Goal: Task Accomplishment & Management: Manage account settings

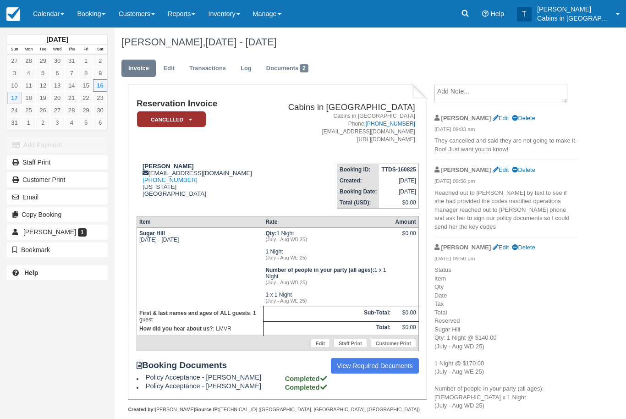
scroll to position [23, 0]
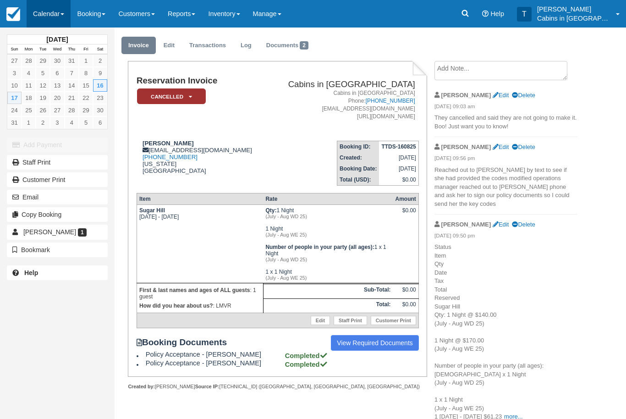
click at [44, 4] on link "Calendar" at bounding box center [49, 13] width 44 height 27
click at [53, 61] on link "Customer" at bounding box center [63, 58] width 72 height 19
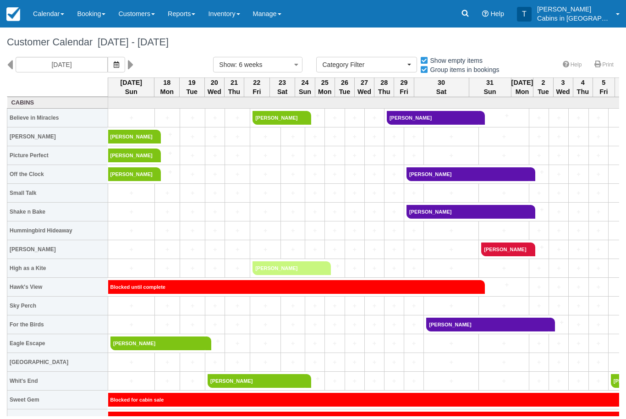
select select
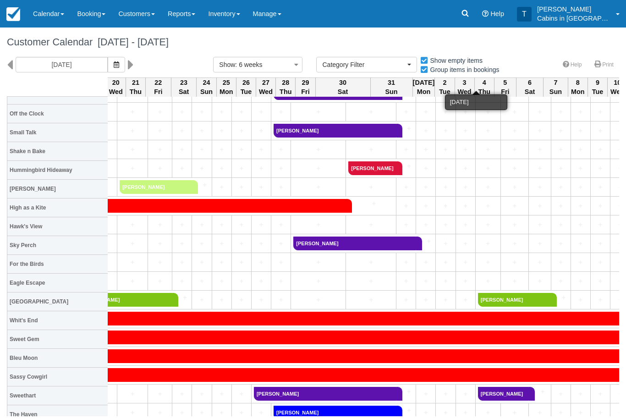
scroll to position [82, 136]
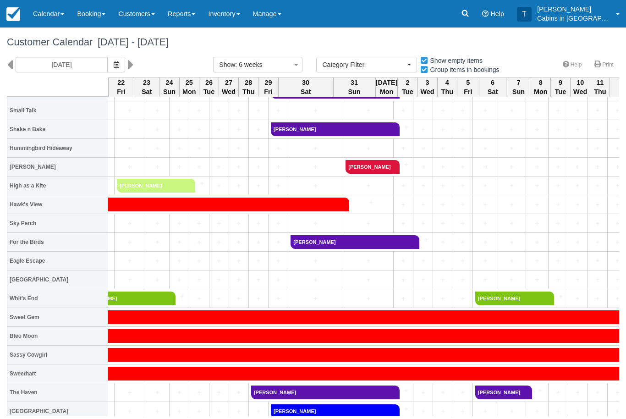
click at [7, 344] on th "Bleu Moon" at bounding box center [57, 336] width 101 height 19
click at [1, 333] on div "Customer Calendar August 17 - September 28 2025 08/17/25 Show : 6 weeks 1 week …" at bounding box center [313, 221] width 626 height 388
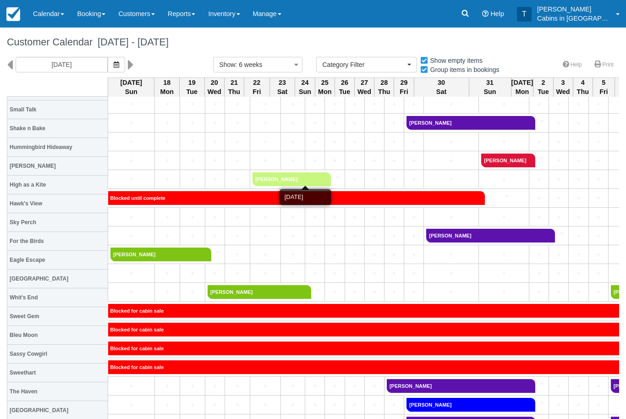
scroll to position [91, 0]
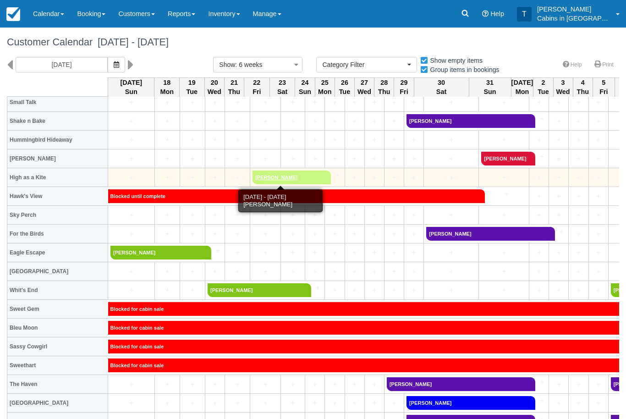
click at [279, 177] on link "[PERSON_NAME]" at bounding box center [288, 177] width 72 height 14
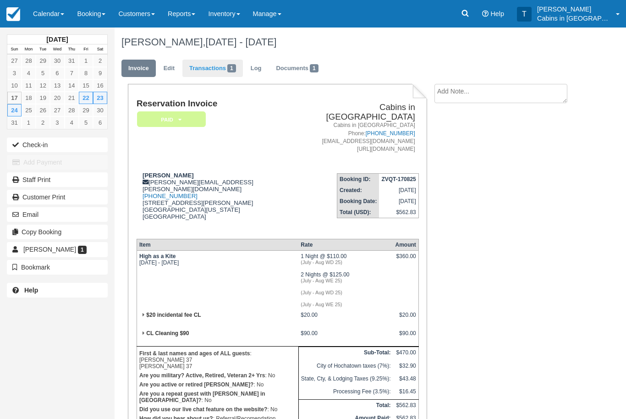
click at [226, 65] on link "Transactions 1" at bounding box center [212, 69] width 60 height 18
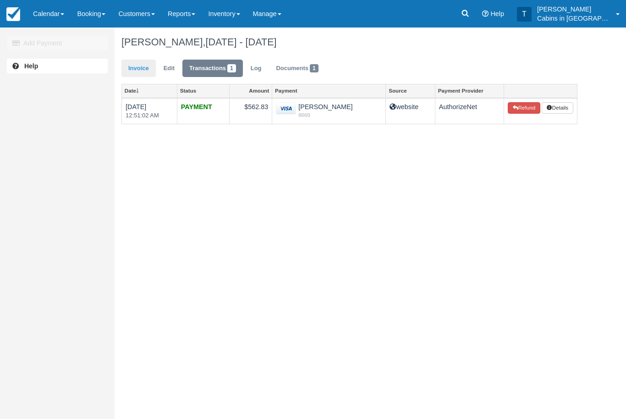
click at [151, 67] on link "Invoice" at bounding box center [138, 69] width 34 height 18
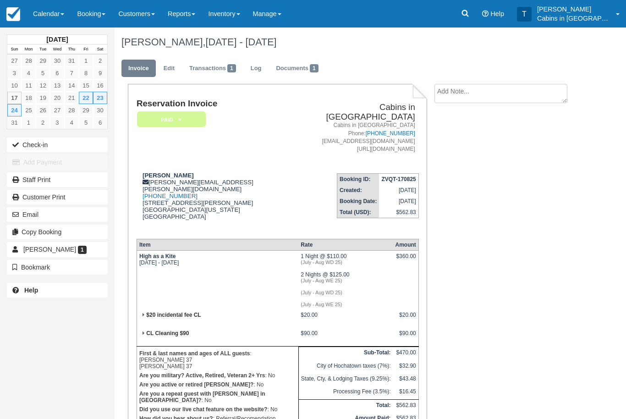
click at [487, 88] on textarea at bounding box center [500, 93] width 133 height 19
type textarea "Cc verified"
click at [460, 147] on button "Create" at bounding box center [454, 146] width 41 height 16
click at [191, 120] on em "Paid" at bounding box center [171, 119] width 69 height 16
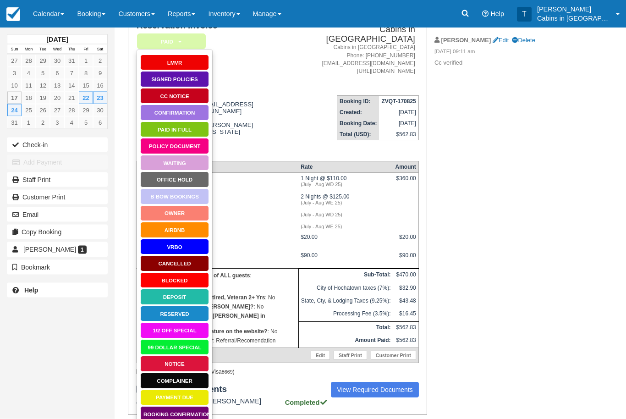
scroll to position [87, 0]
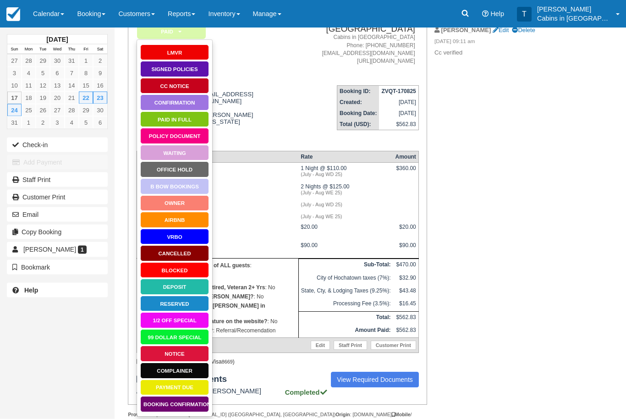
click at [190, 404] on link "Booking Confirmation" at bounding box center [174, 404] width 69 height 16
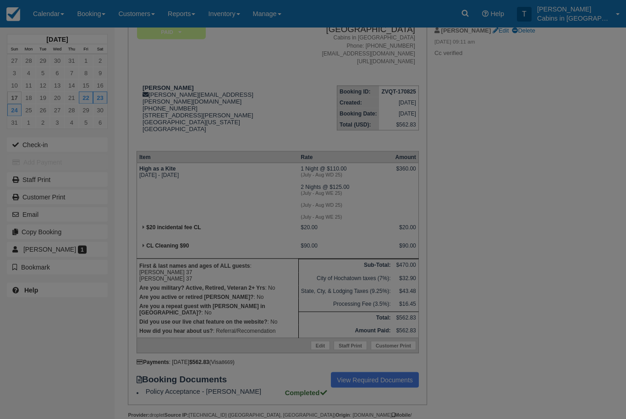
scroll to position [111, 0]
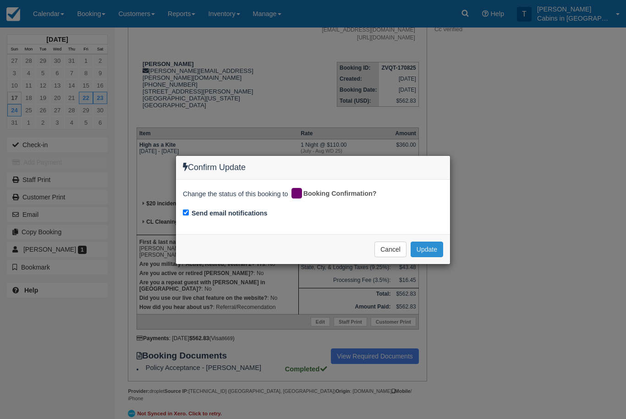
click at [432, 248] on button "Update" at bounding box center [426, 249] width 33 height 16
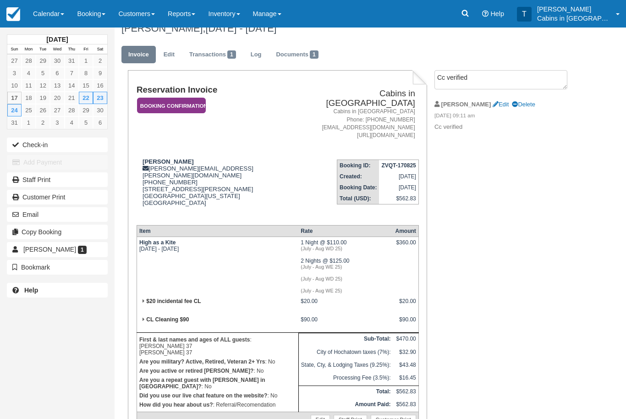
scroll to position [0, 0]
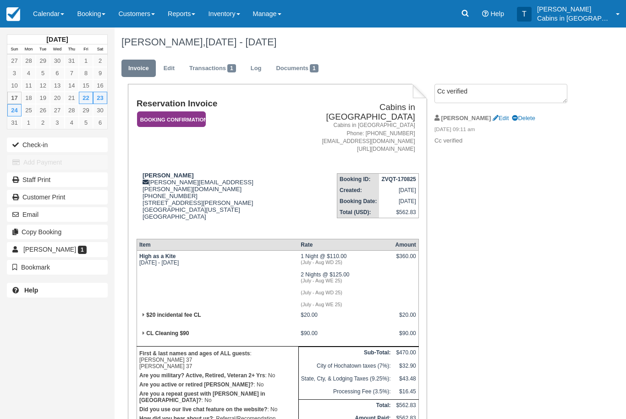
click at [192, 112] on em "Booking Confirmation" at bounding box center [171, 119] width 69 height 16
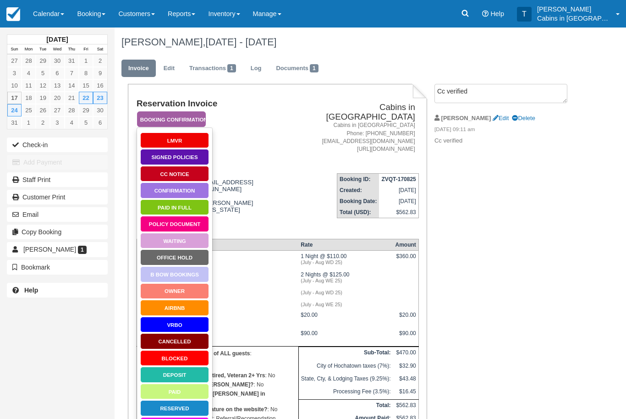
click at [197, 159] on link "Signed Policies" at bounding box center [174, 157] width 69 height 16
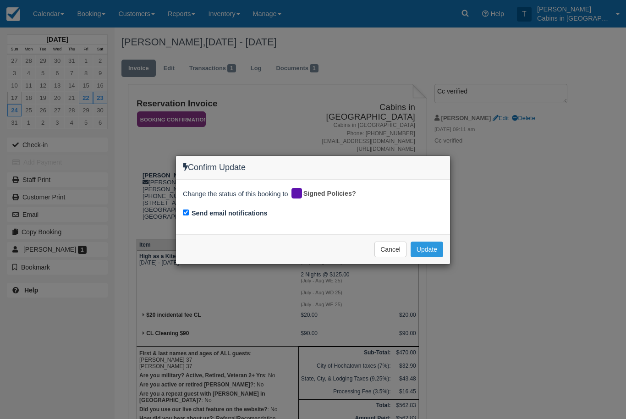
click at [439, 232] on div "Change the status of this booking to Signed Policies? Send email notifications" at bounding box center [313, 207] width 274 height 55
click at [439, 247] on button "Update" at bounding box center [426, 249] width 33 height 16
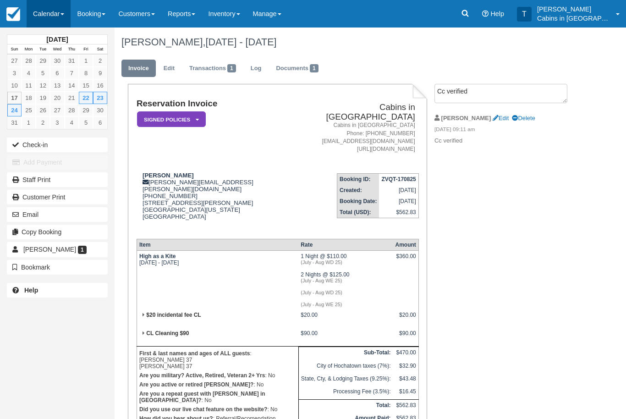
click at [49, 9] on link "Calendar" at bounding box center [49, 13] width 44 height 27
click at [72, 53] on link "Customer" at bounding box center [63, 58] width 72 height 19
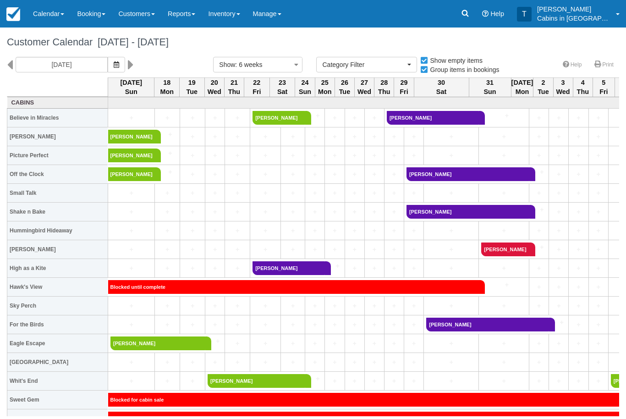
select select
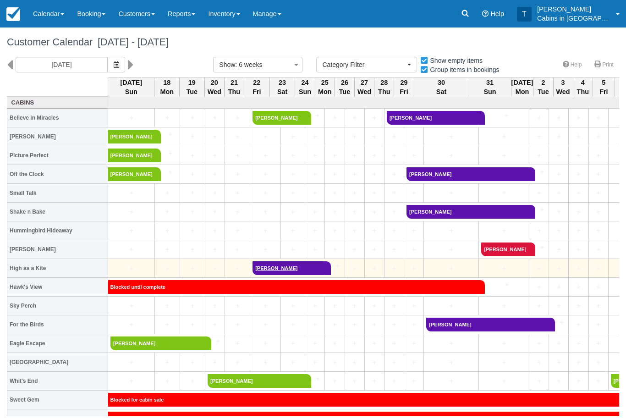
click at [272, 264] on link "Will Coughlan" at bounding box center [288, 268] width 72 height 14
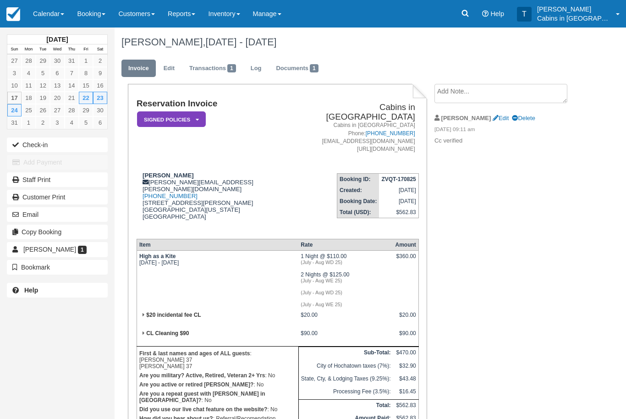
click at [191, 115] on em "Signed Policies" at bounding box center [171, 119] width 69 height 16
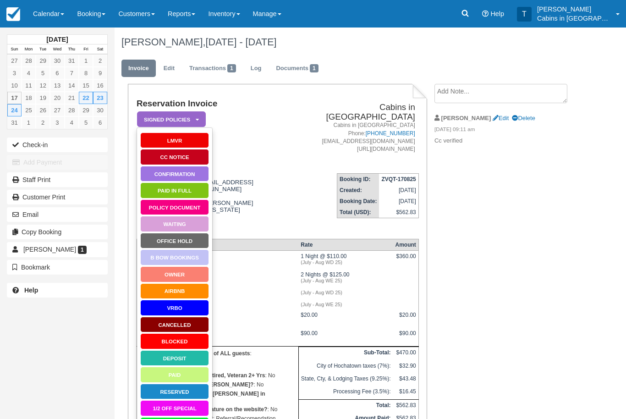
click at [195, 187] on link "Paid in Full" at bounding box center [174, 190] width 69 height 16
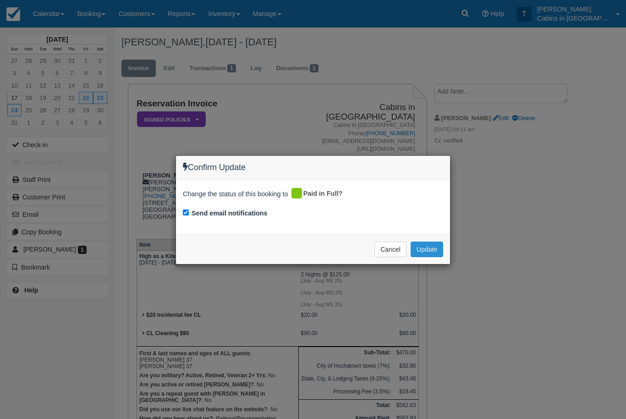
click at [431, 247] on button "Update" at bounding box center [426, 249] width 33 height 16
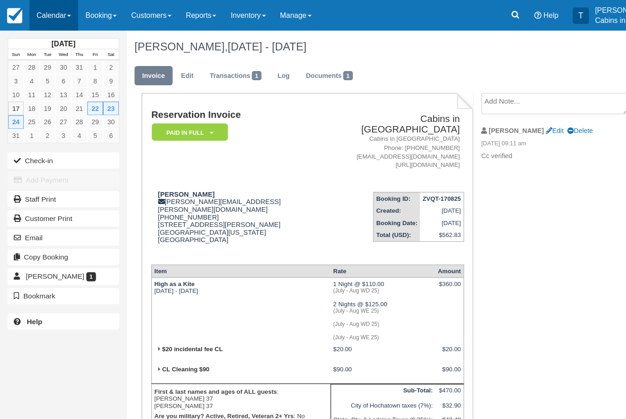
click at [55, 14] on link "Calendar" at bounding box center [49, 13] width 44 height 27
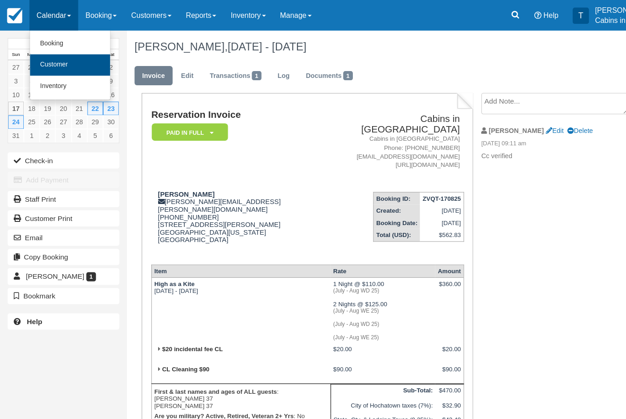
click at [73, 54] on link "Customer" at bounding box center [63, 58] width 72 height 19
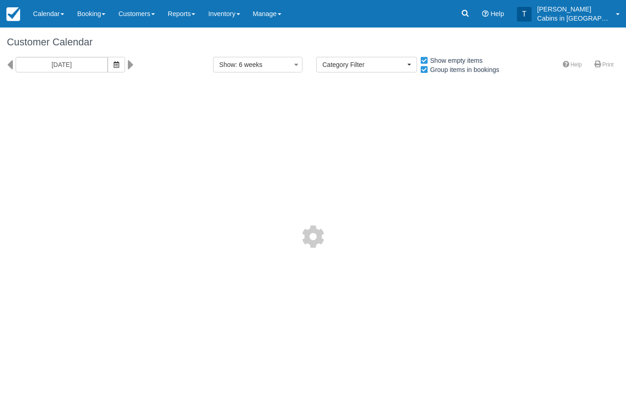
select select
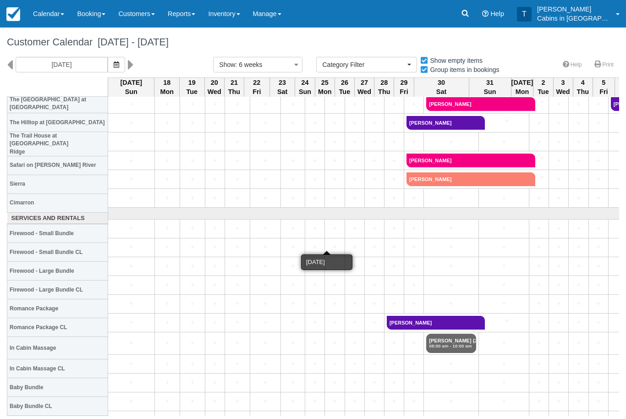
scroll to position [860, 0]
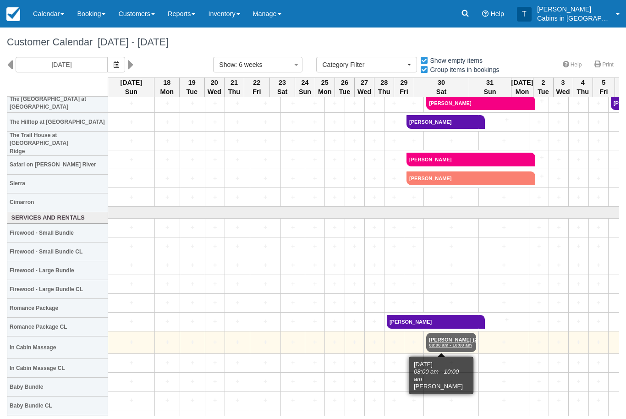
click at [448, 342] on em "08:00 am - 10:00 am" at bounding box center [451, 344] width 44 height 5
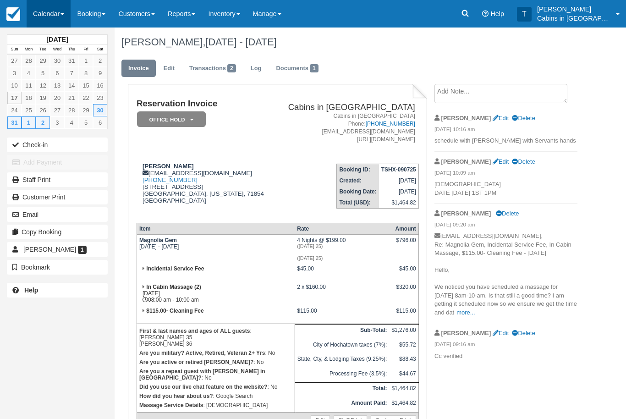
click at [59, 8] on link "Calendar" at bounding box center [49, 13] width 44 height 27
click at [76, 59] on link "Customer" at bounding box center [63, 58] width 72 height 19
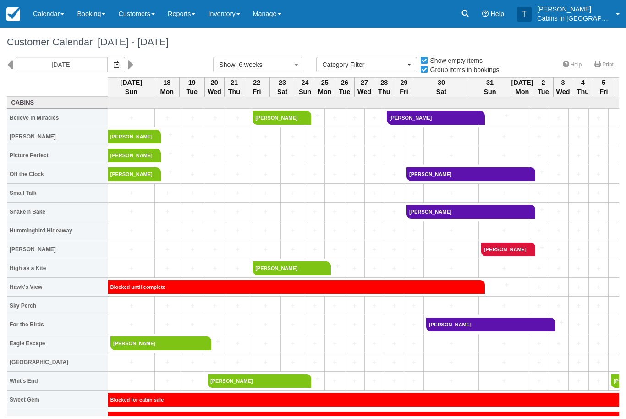
select select
click at [195, 13] on link "Reports" at bounding box center [181, 13] width 40 height 27
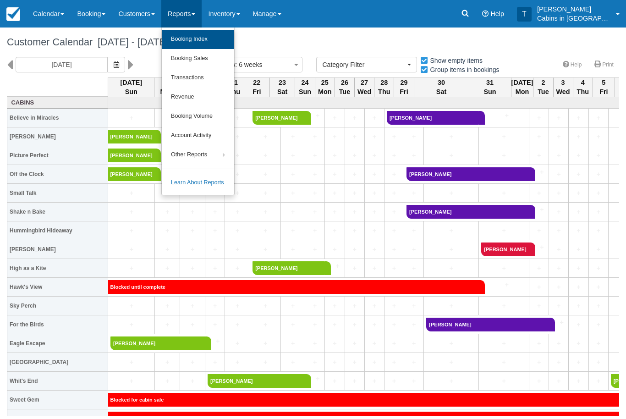
click at [218, 38] on link "Booking Index" at bounding box center [198, 39] width 72 height 19
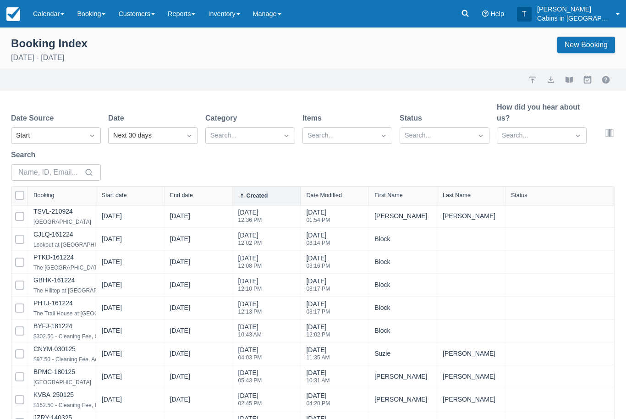
select select "25"
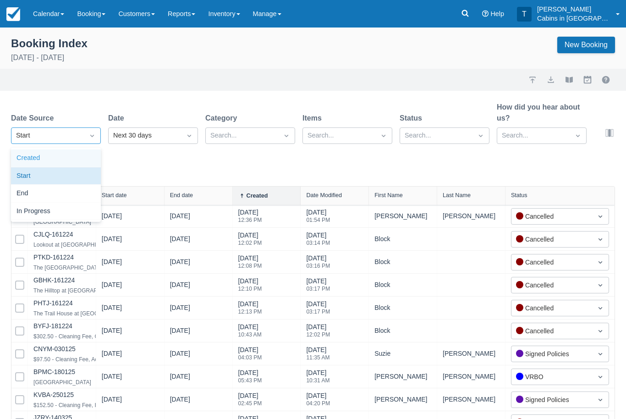
click at [84, 158] on div "Created" at bounding box center [56, 158] width 90 height 18
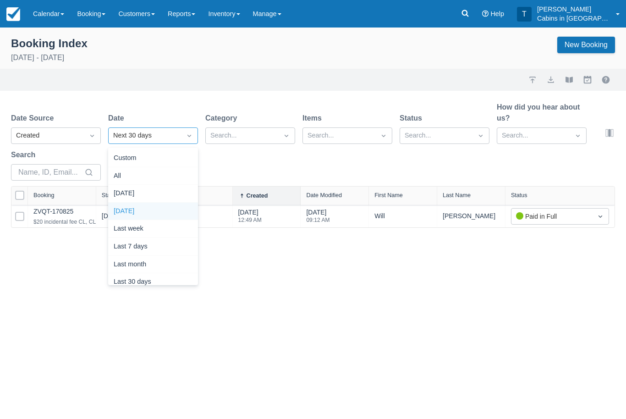
click at [175, 206] on div "Yesterday" at bounding box center [153, 211] width 90 height 18
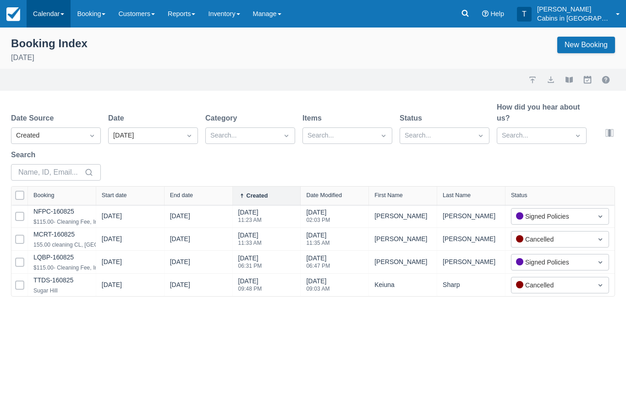
click at [60, 7] on link "Calendar" at bounding box center [49, 13] width 44 height 27
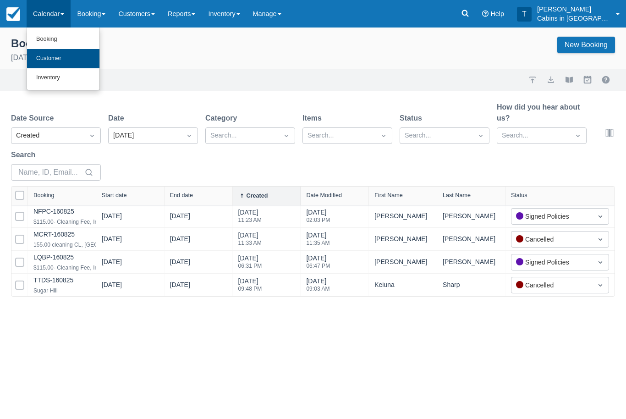
click at [82, 57] on link "Customer" at bounding box center [63, 58] width 72 height 19
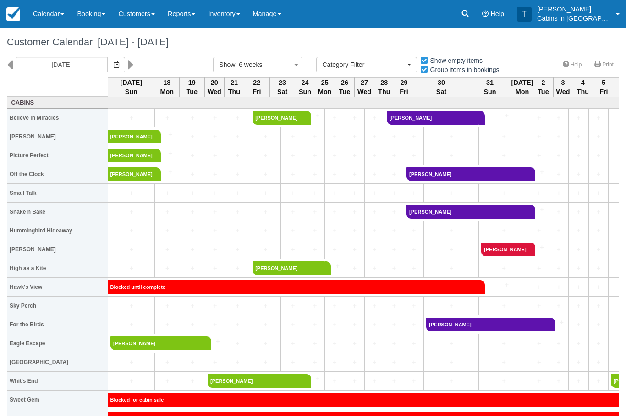
select select
click at [114, 64] on icon "button" at bounding box center [116, 64] width 5 height 6
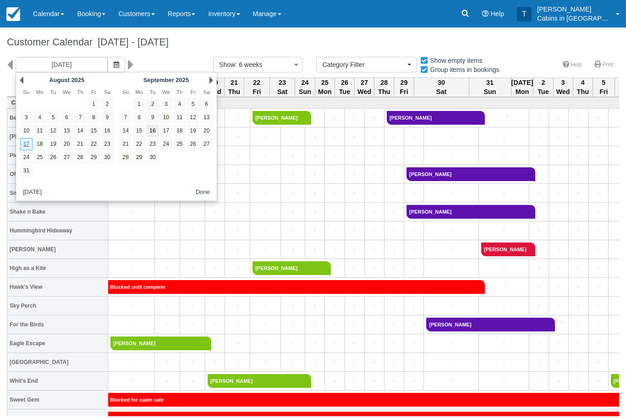
click at [153, 131] on link "16" at bounding box center [152, 131] width 12 height 12
type input "09/16/25"
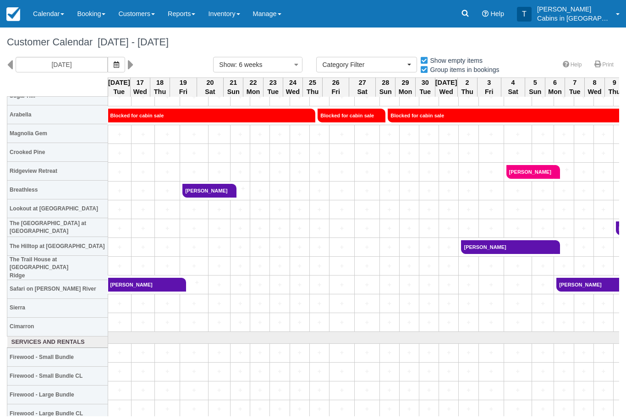
scroll to position [737, 0]
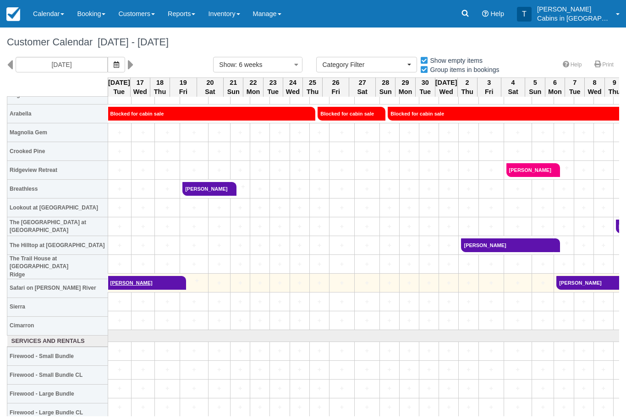
click at [145, 280] on link "Vicki Kirley" at bounding box center [144, 283] width 72 height 14
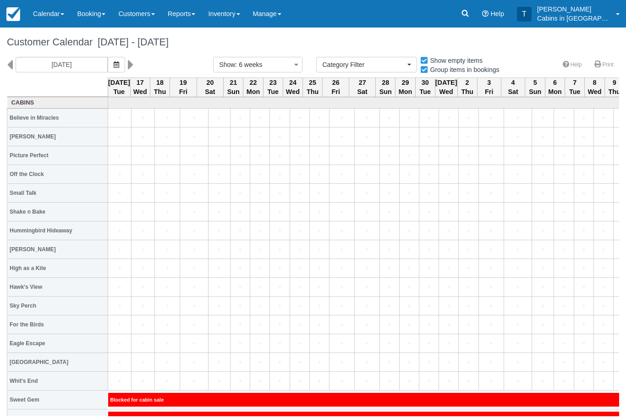
select select
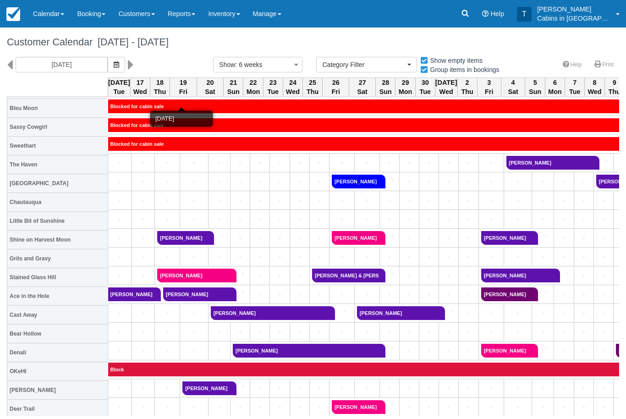
scroll to position [312, 0]
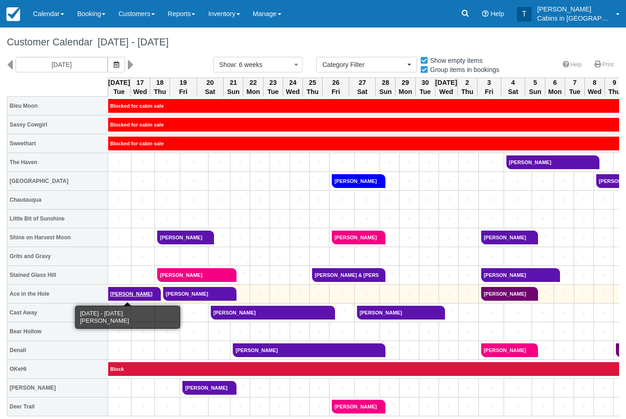
click at [128, 288] on link "Suzie holt" at bounding box center [131, 294] width 47 height 14
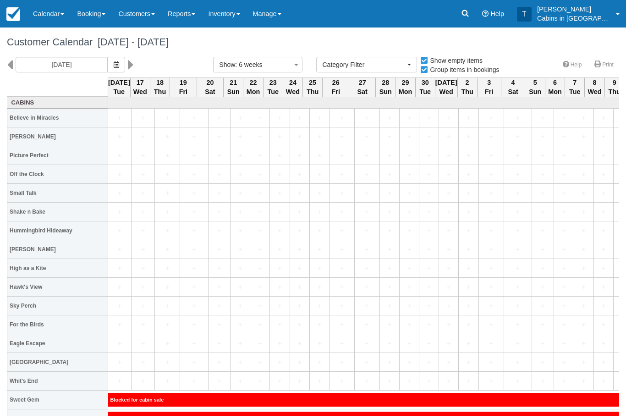
select select
click at [192, 11] on link "Reports" at bounding box center [181, 13] width 40 height 27
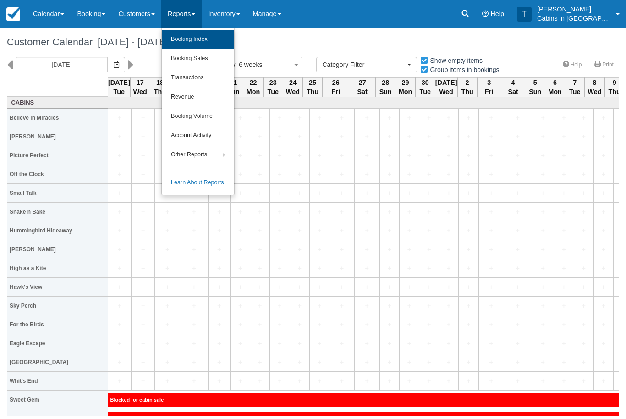
click at [222, 36] on link "Booking Index" at bounding box center [198, 39] width 72 height 19
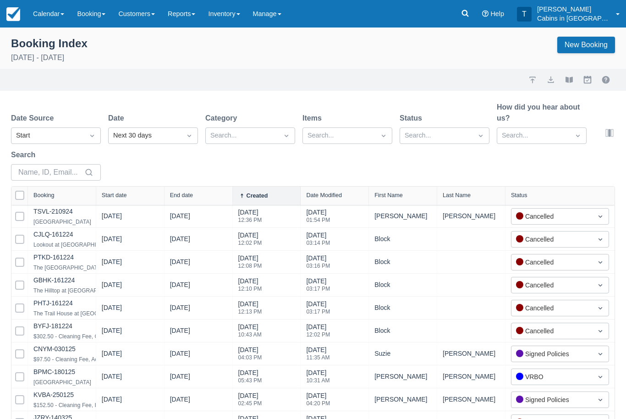
select select "25"
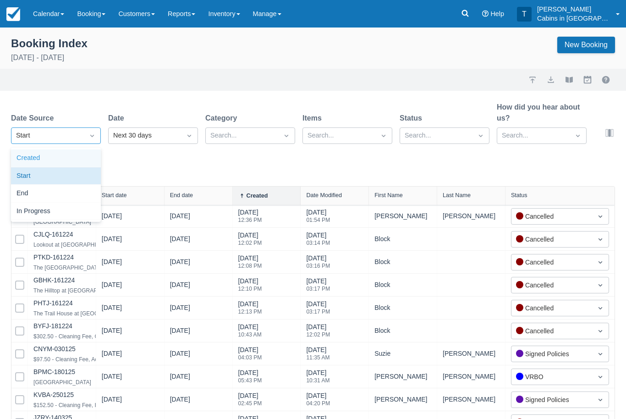
click at [82, 163] on div "Created" at bounding box center [56, 158] width 90 height 18
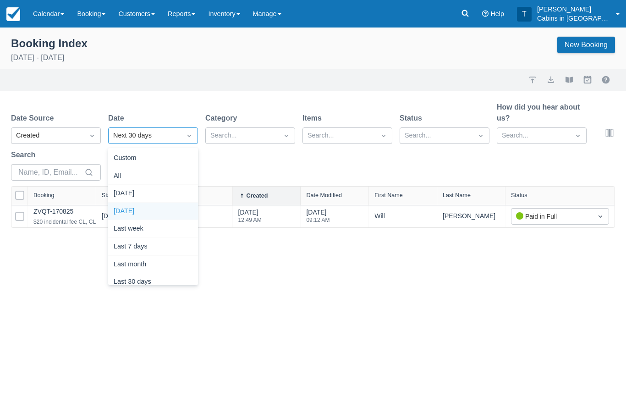
click at [163, 206] on div "Yesterday" at bounding box center [153, 211] width 90 height 18
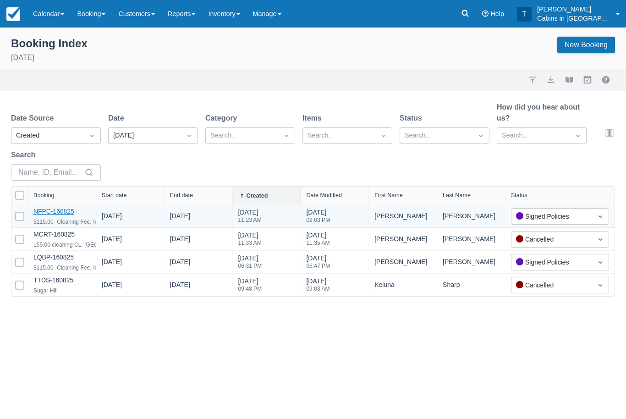
click at [74, 214] on link "NFPC-160825" at bounding box center [53, 210] width 41 height 7
